Goal: Task Accomplishment & Management: Complete application form

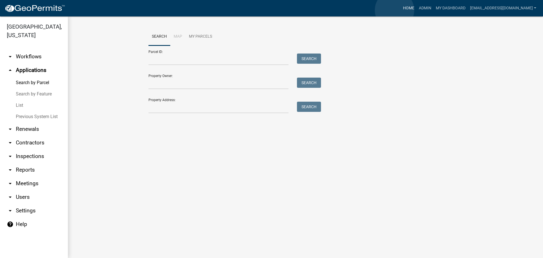
click at [401, 10] on link "Home" at bounding box center [409, 8] width 16 height 11
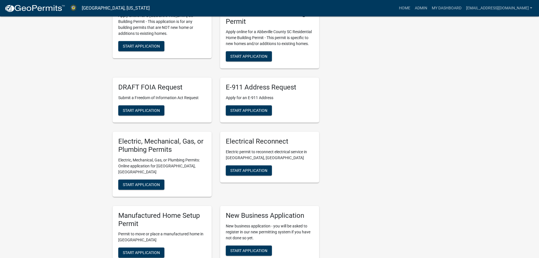
scroll to position [198, 0]
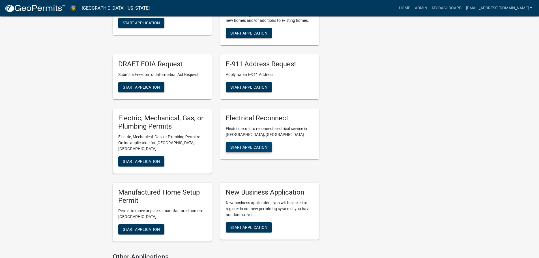
click at [245, 146] on span "Start Application" at bounding box center [248, 147] width 37 height 5
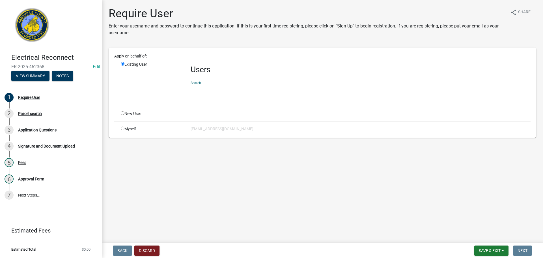
click at [211, 90] on input "text" at bounding box center [361, 91] width 340 height 12
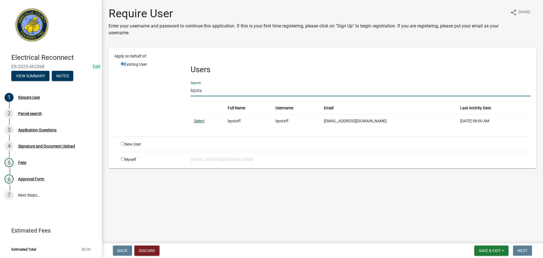
type input "bpsta"
click at [195, 121] on link "Select" at bounding box center [199, 120] width 10 height 5
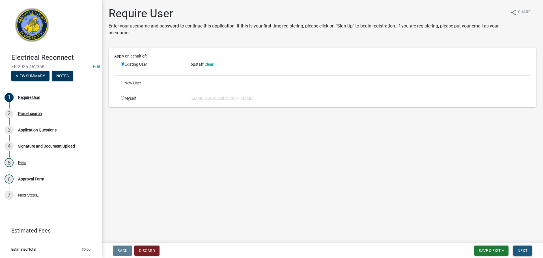
click at [526, 250] on span "Next" at bounding box center [522, 250] width 10 height 5
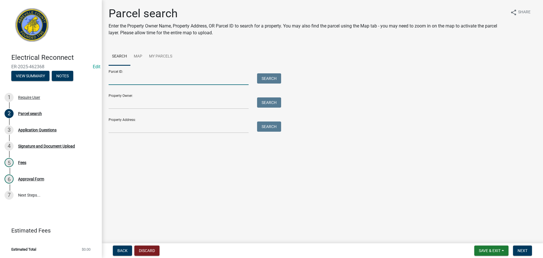
click at [160, 80] on input "Parcel ID:" at bounding box center [179, 79] width 140 height 12
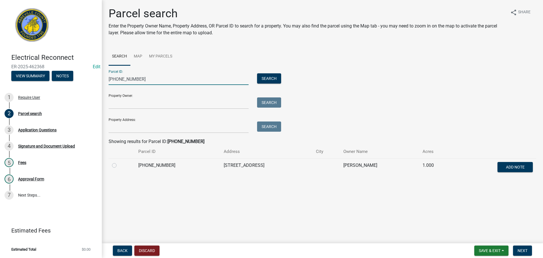
type input "[PHONE_NUMBER]"
click at [119, 162] on label at bounding box center [119, 162] width 0 height 0
click at [119, 164] on input "radio" at bounding box center [121, 164] width 4 height 4
radio input "true"
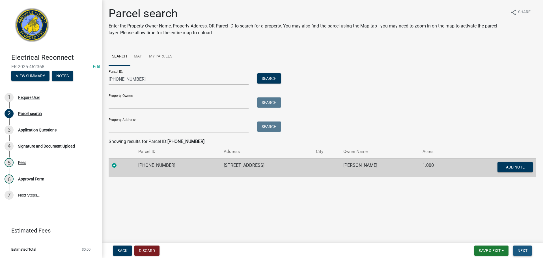
click at [527, 247] on button "Next" at bounding box center [522, 250] width 19 height 10
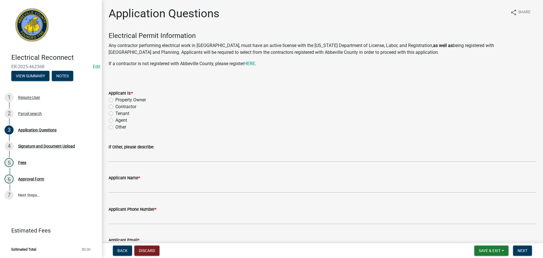
click at [115, 99] on label "Property Owner" at bounding box center [130, 99] width 31 height 7
click at [115, 99] on input "Property Owner" at bounding box center [117, 98] width 4 height 4
radio input "true"
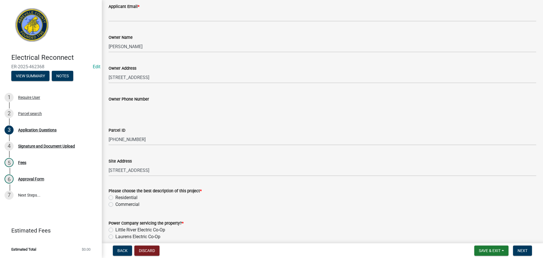
scroll to position [226, 0]
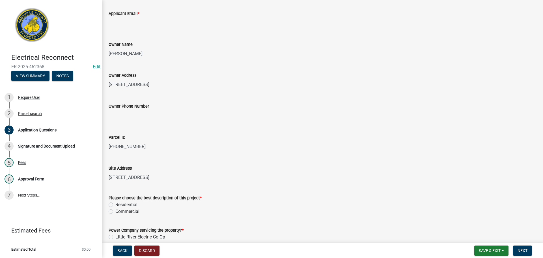
click at [135, 115] on input "Owner Phone Number" at bounding box center [323, 114] width 428 height 11
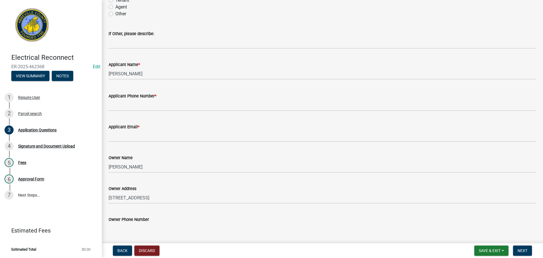
click at [163, 225] on input "Owner Phone Number" at bounding box center [323, 228] width 428 height 11
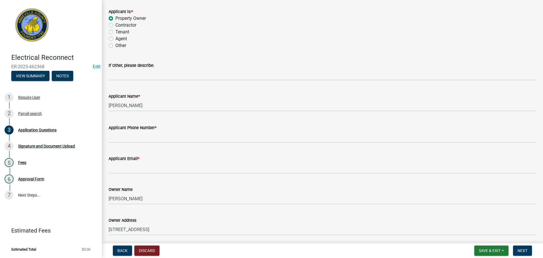
scroll to position [85, 0]
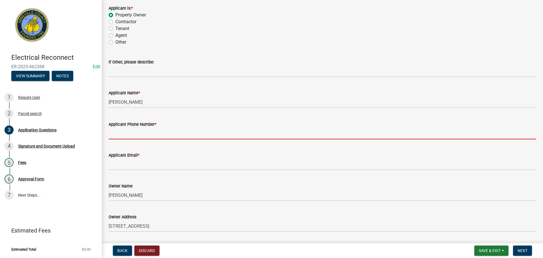
click at [149, 131] on input "Applicant Phone Number *" at bounding box center [323, 134] width 428 height 12
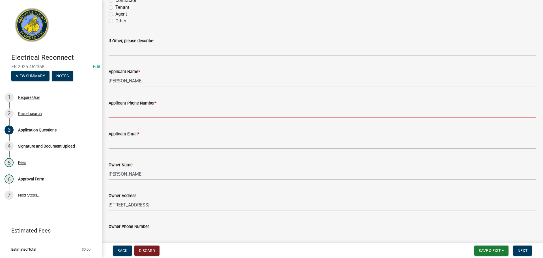
scroll to position [170, 0]
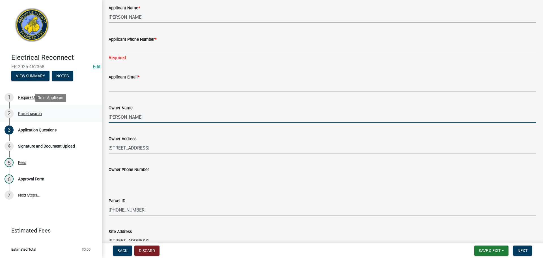
drag, startPoint x: 156, startPoint y: 110, endPoint x: 89, endPoint y: 113, distance: 67.4
click at [89, 113] on div "Electrical Reconnect ER-2025-462368 Edit View Summary Notes 1 Require User 2 Pa…" at bounding box center [271, 129] width 543 height 258
type input "[PERSON_NAME]"
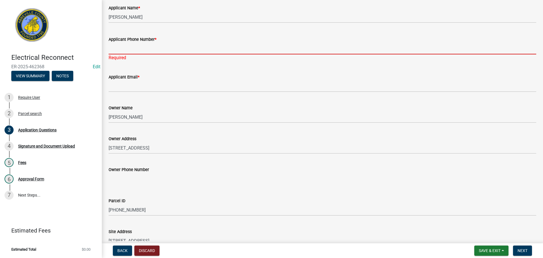
click at [133, 50] on input "Applicant Phone Number *" at bounding box center [323, 49] width 428 height 12
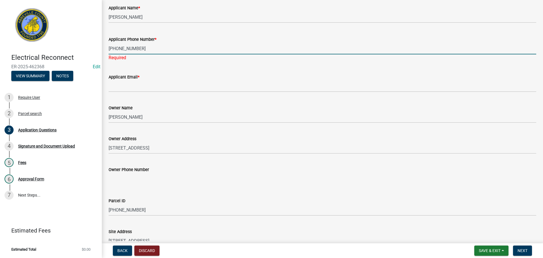
type input "[PHONE_NUMBER]"
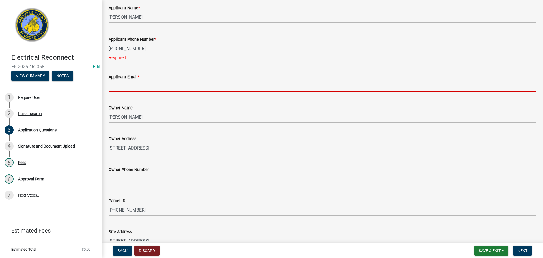
click at [134, 83] on input "Applicant Email *" at bounding box center [323, 86] width 428 height 12
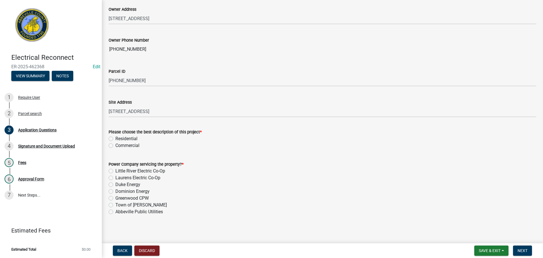
scroll to position [294, 0]
type input "[EMAIL_ADDRESS][DOMAIN_NAME]"
click at [115, 136] on label "Residential" at bounding box center [126, 137] width 22 height 7
click at [115, 136] on input "Residential" at bounding box center [117, 136] width 4 height 4
radio input "true"
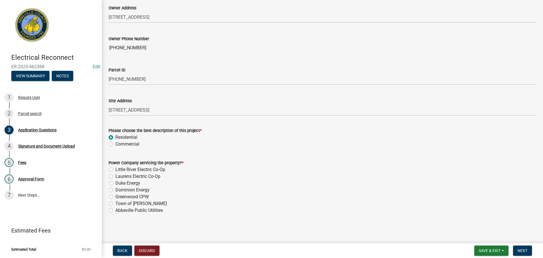
click at [115, 170] on label "Little River Electric Co-Op" at bounding box center [140, 169] width 50 height 7
click at [115, 170] on input "Little River Electric Co-Op" at bounding box center [117, 168] width 4 height 4
radio input "true"
click at [517, 249] on button "Next" at bounding box center [522, 250] width 19 height 10
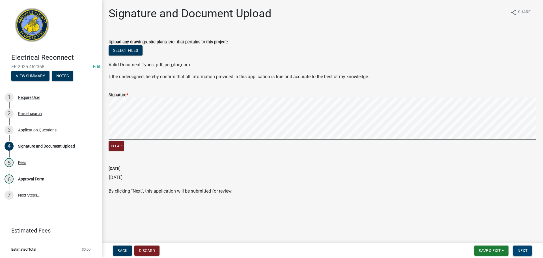
click at [522, 249] on span "Next" at bounding box center [522, 250] width 10 height 5
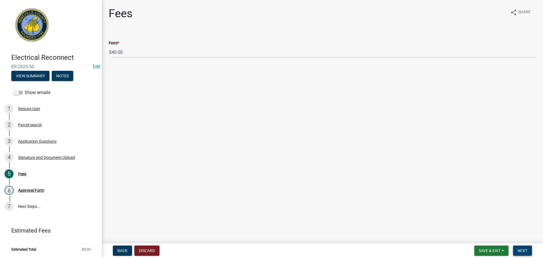
click at [523, 249] on span "Next" at bounding box center [522, 250] width 10 height 5
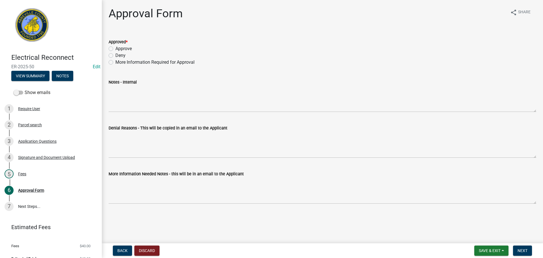
click at [115, 48] on label "Approve" at bounding box center [123, 48] width 16 height 7
click at [115, 48] on input "Approve" at bounding box center [117, 47] width 4 height 4
radio input "true"
click at [525, 251] on span "Next" at bounding box center [522, 250] width 10 height 5
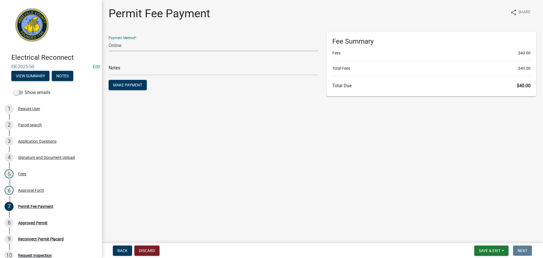
click at [141, 44] on select "Credit Card POS Check Cash Online" at bounding box center [214, 46] width 210 height 12
select select "1: 0"
click at [109, 40] on select "Credit Card POS Check Cash Online" at bounding box center [214, 46] width 210 height 12
click at [126, 69] on input "text" at bounding box center [214, 70] width 210 height 12
type input "2049"
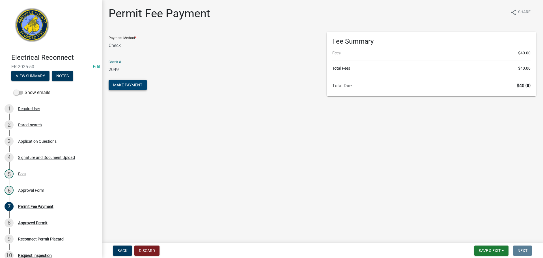
click at [127, 81] on button "Make Payment" at bounding box center [128, 85] width 38 height 10
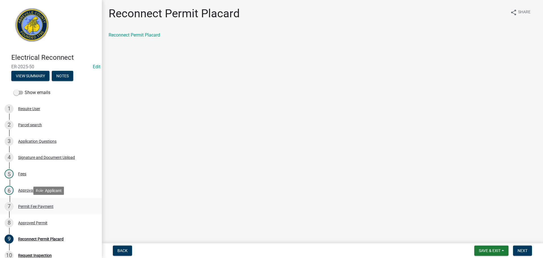
click at [49, 206] on div "Permit Fee Payment" at bounding box center [35, 206] width 35 height 4
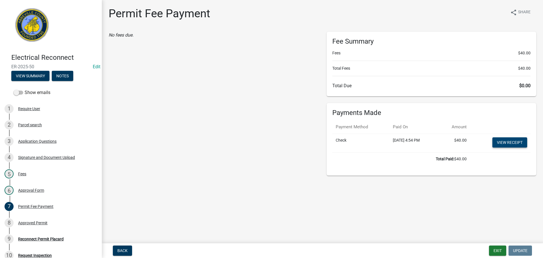
click at [514, 141] on link "View receipt" at bounding box center [509, 142] width 35 height 10
click at [55, 238] on div "Reconnect Permit Placard" at bounding box center [41, 239] width 46 height 4
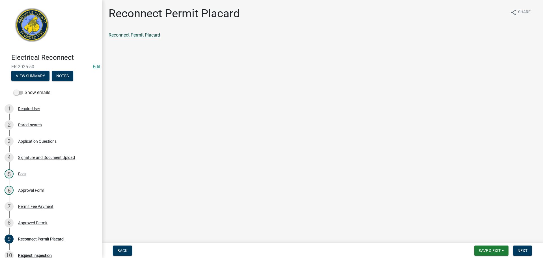
click at [139, 35] on link "Reconnect Permit Placard" at bounding box center [134, 34] width 51 height 5
click at [68, 72] on button "Notes" at bounding box center [62, 76] width 21 height 10
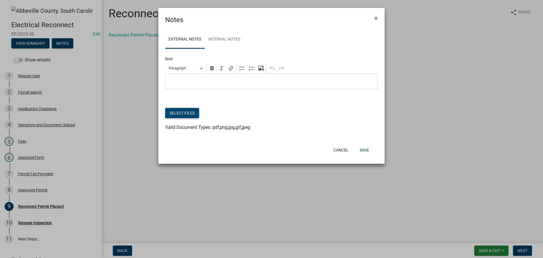
click at [184, 110] on button "Select files" at bounding box center [182, 113] width 34 height 10
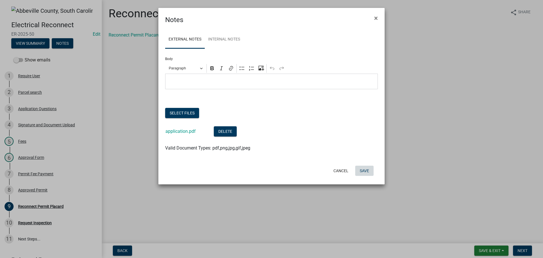
click at [368, 168] on button "Save" at bounding box center [364, 170] width 18 height 10
